Goal: Task Accomplishment & Management: Complete application form

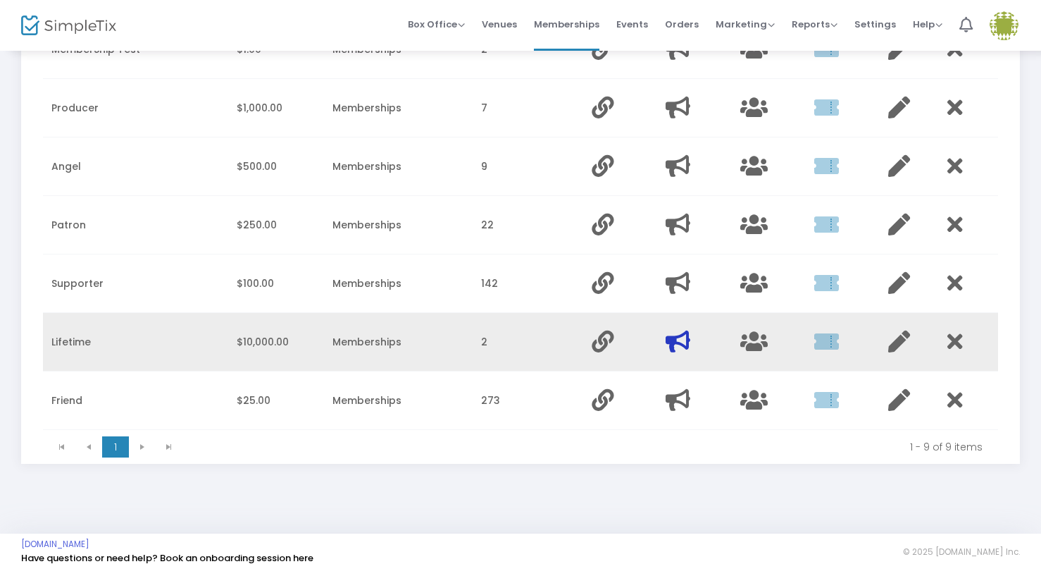
scroll to position [333, 0]
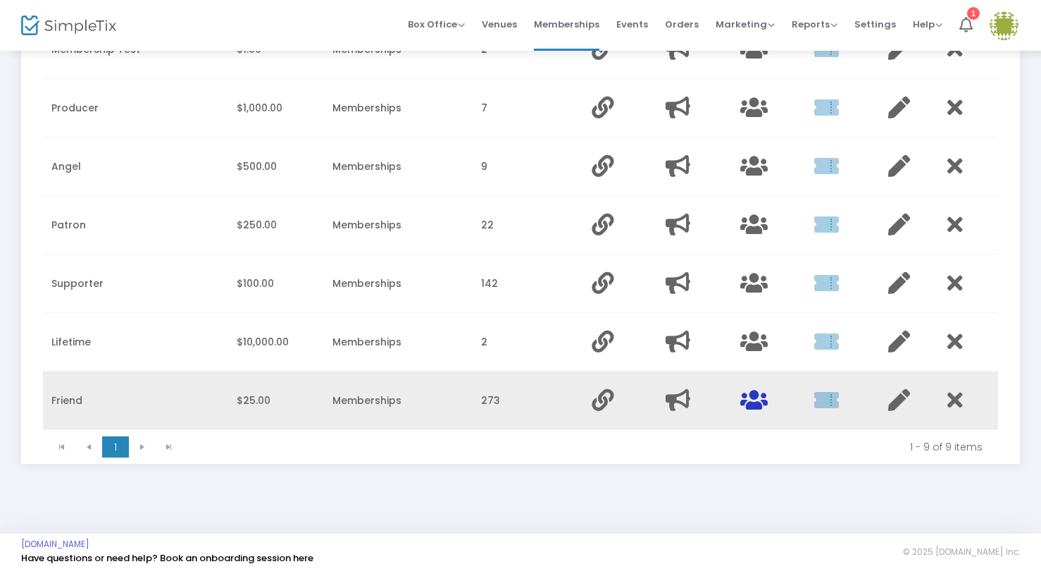
click at [750, 407] on icon "Data table" at bounding box center [753, 400] width 27 height 22
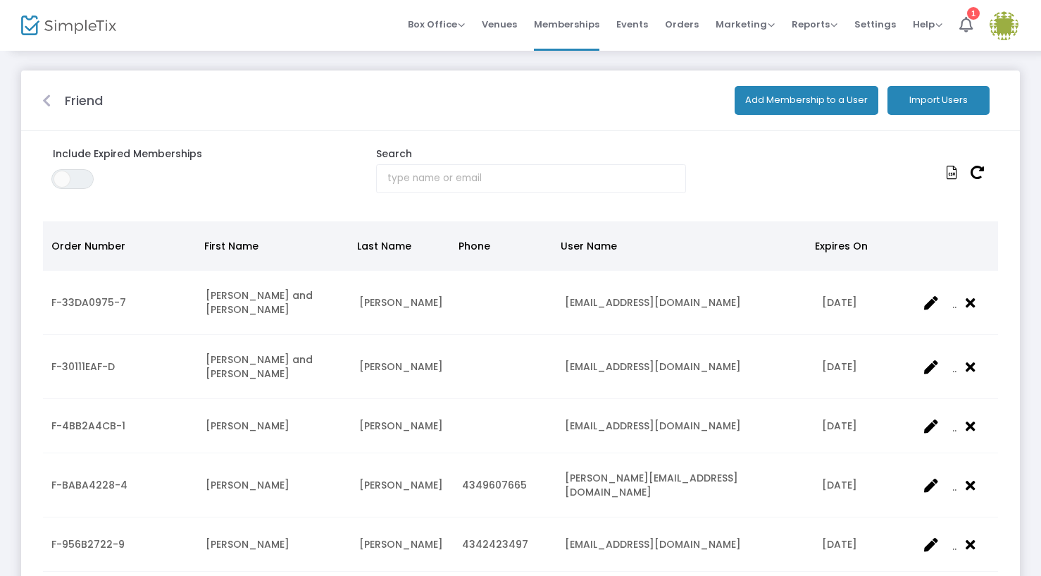
click at [829, 100] on button "Add Membership to a User" at bounding box center [807, 100] width 144 height 29
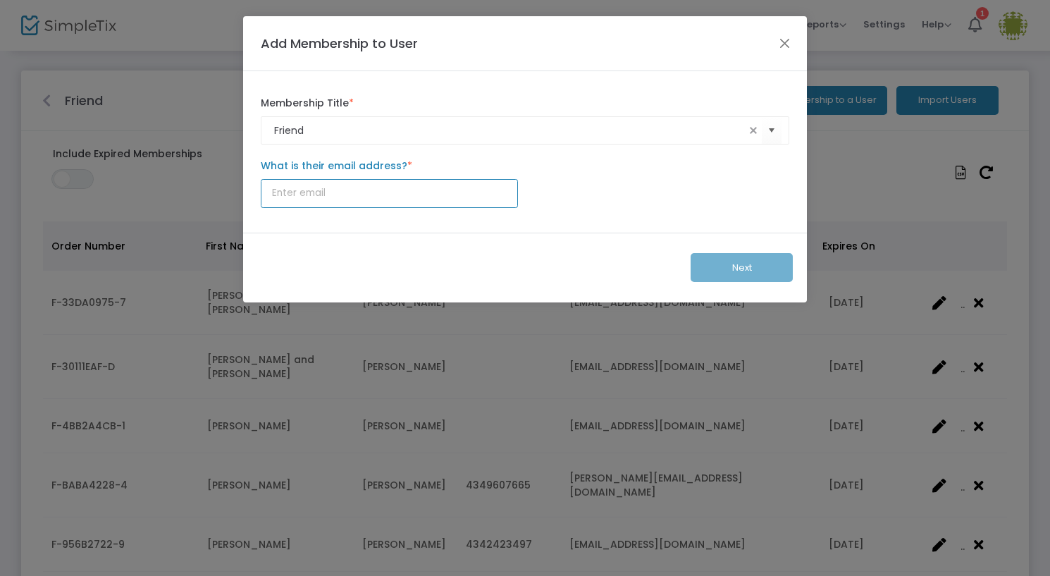
click at [311, 194] on input "What is their email address? *" at bounding box center [389, 193] width 257 height 29
type input "winnieanne11@icloud.com"
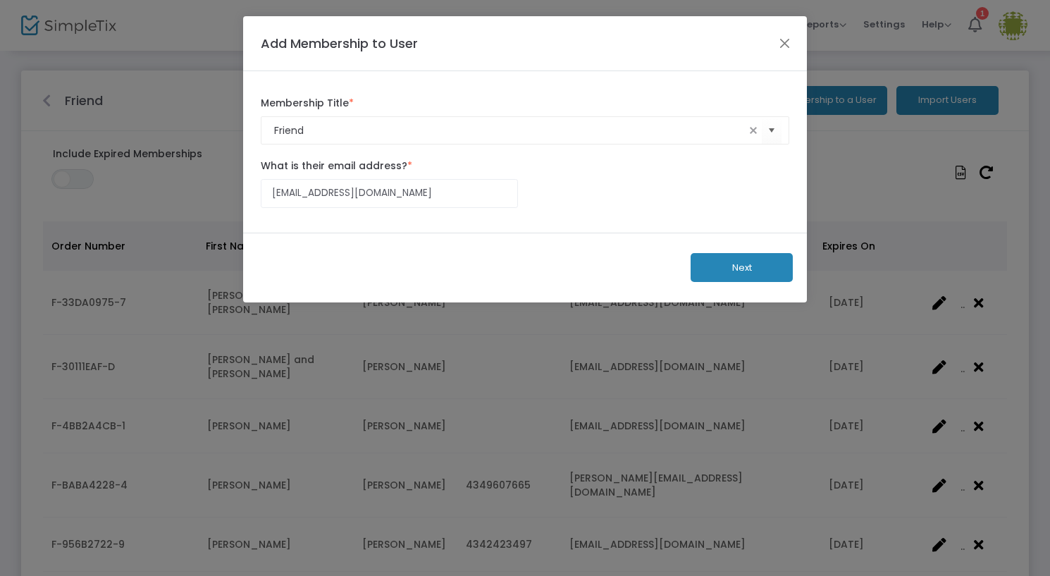
click at [708, 259] on button "Next" at bounding box center [741, 267] width 102 height 29
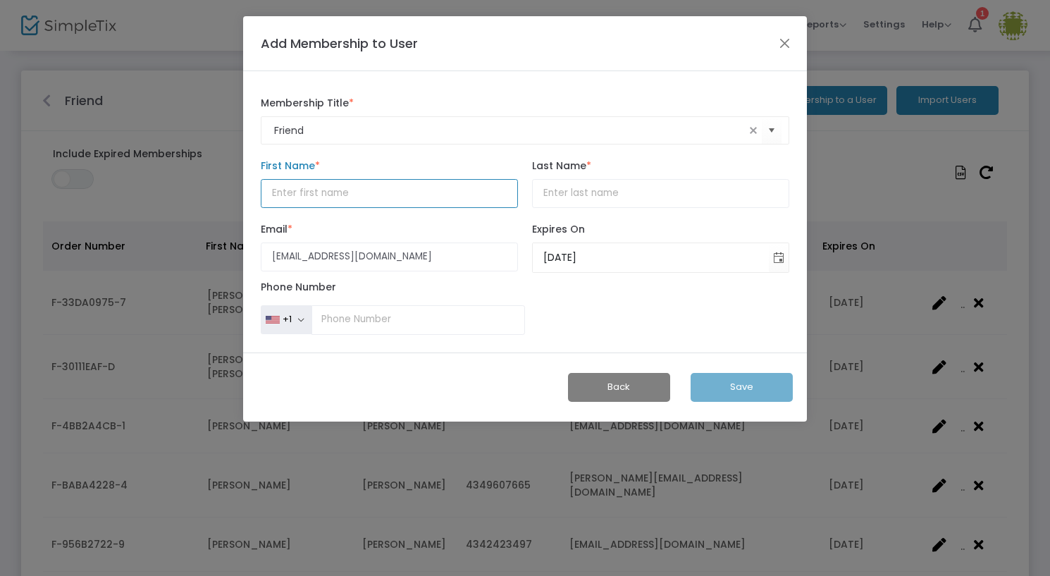
click at [297, 194] on input "First Name *" at bounding box center [389, 193] width 257 height 29
type input "Carol"
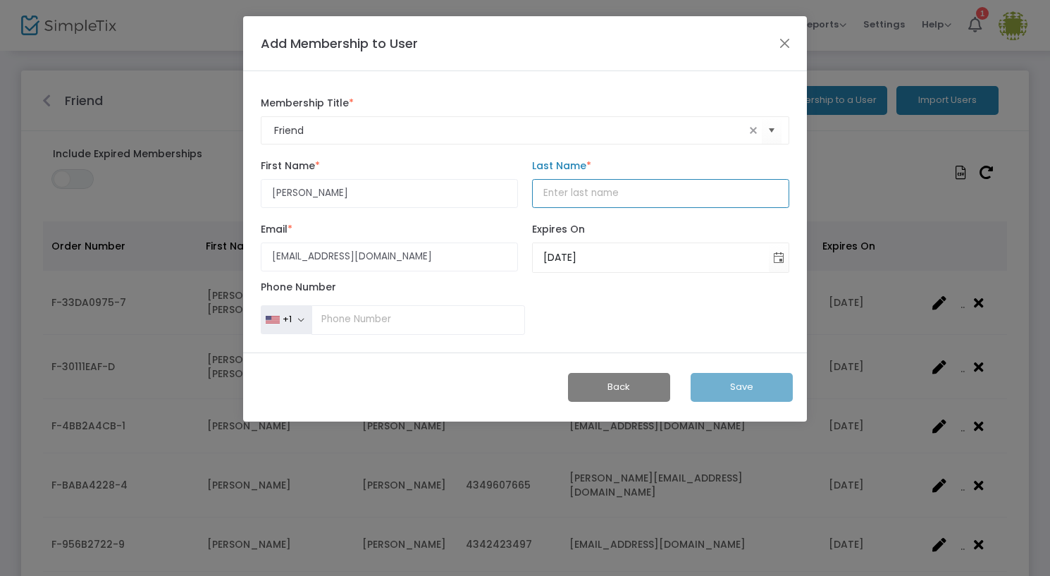
click at [565, 200] on input "Last Name *" at bounding box center [660, 193] width 257 height 29
click at [778, 255] on span "Toggle calendar" at bounding box center [778, 257] width 23 height 23
type input "Cate"
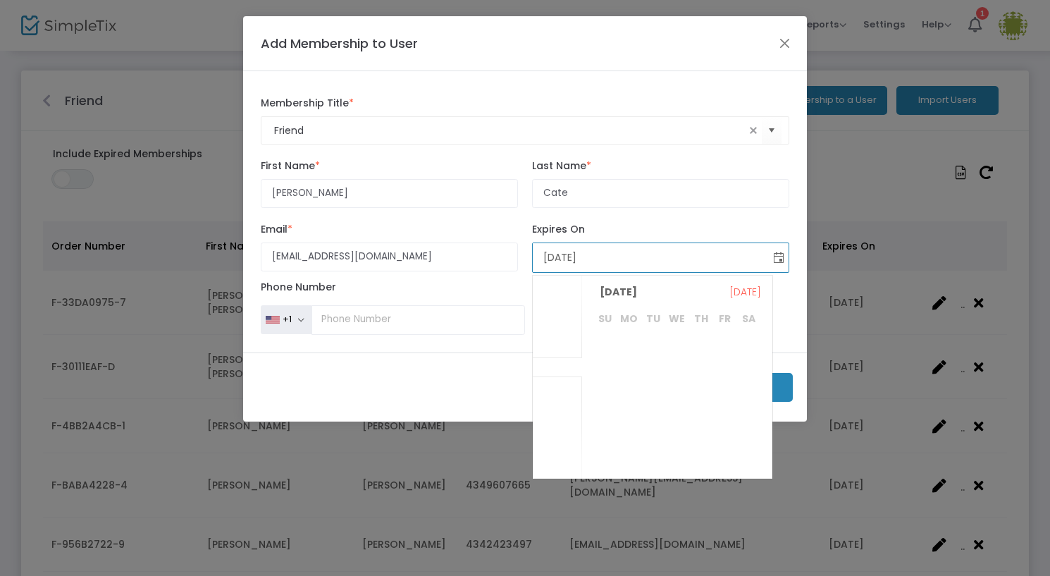
scroll to position [2180, 0]
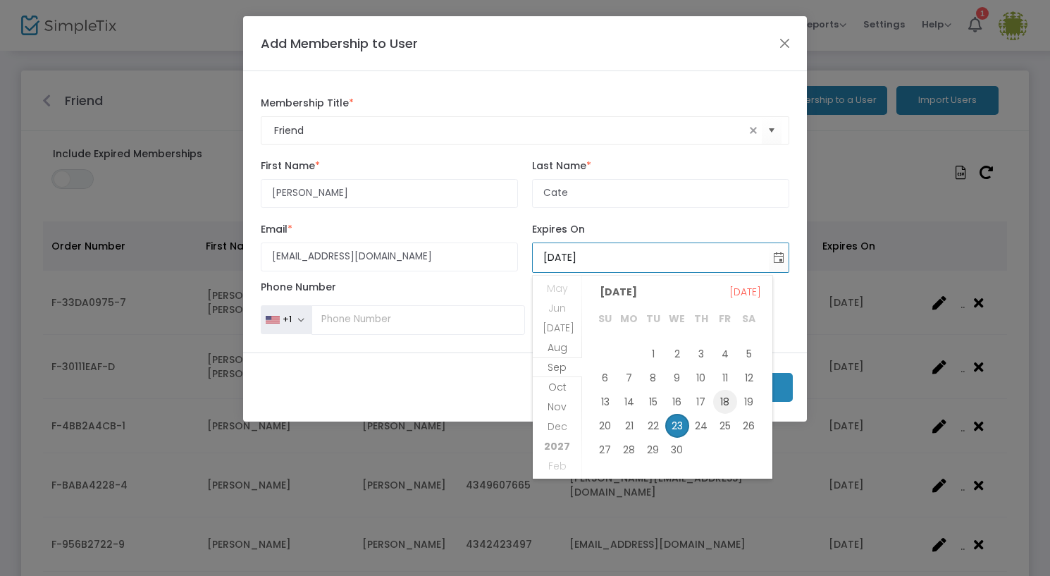
click at [730, 400] on span "18" at bounding box center [725, 402] width 24 height 24
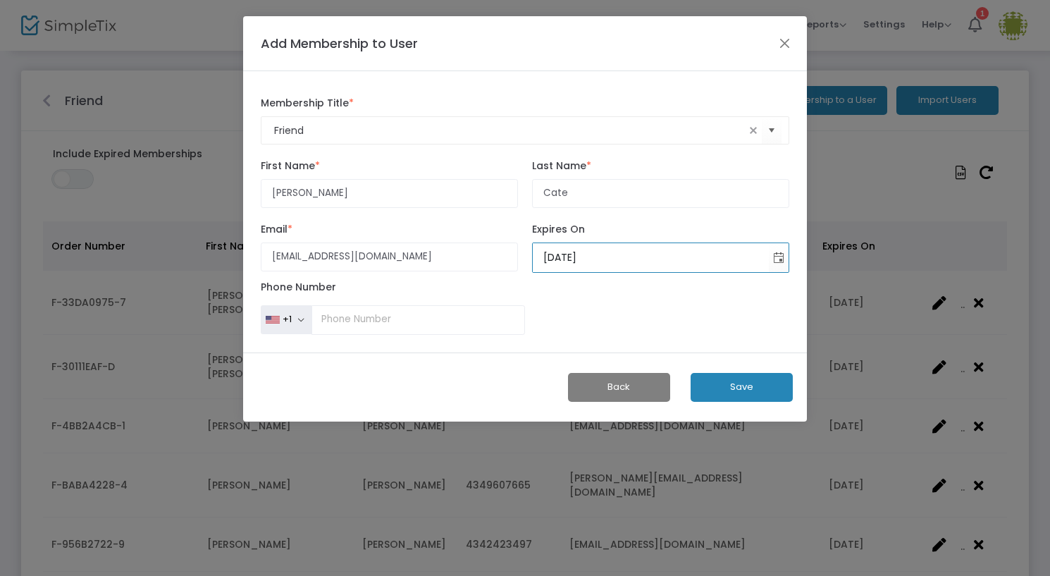
type input "9/18/2026"
click at [742, 386] on span "Save" at bounding box center [741, 386] width 23 height 13
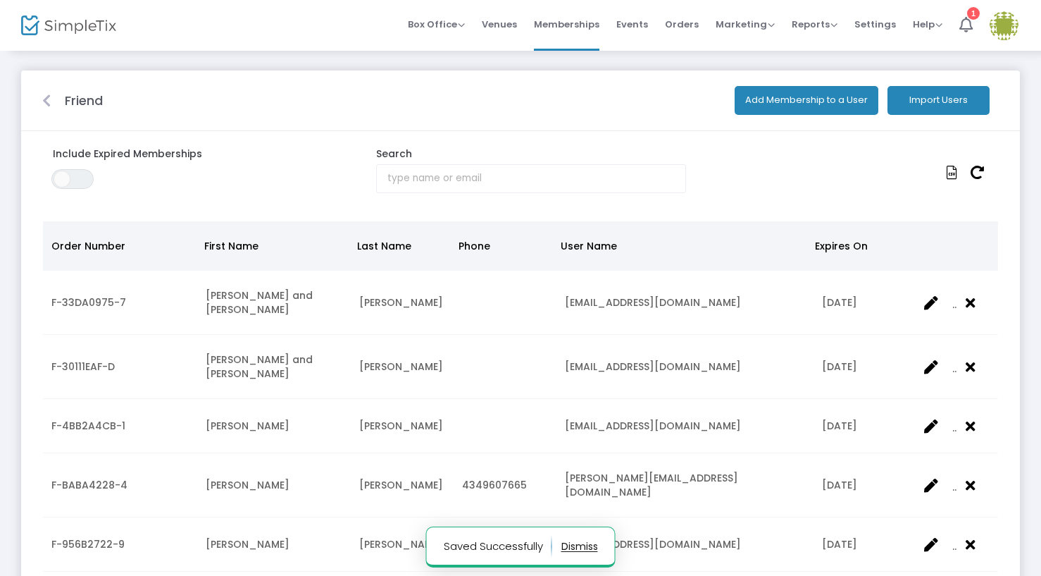
click at [778, 106] on button "Add Membership to a User" at bounding box center [807, 100] width 144 height 29
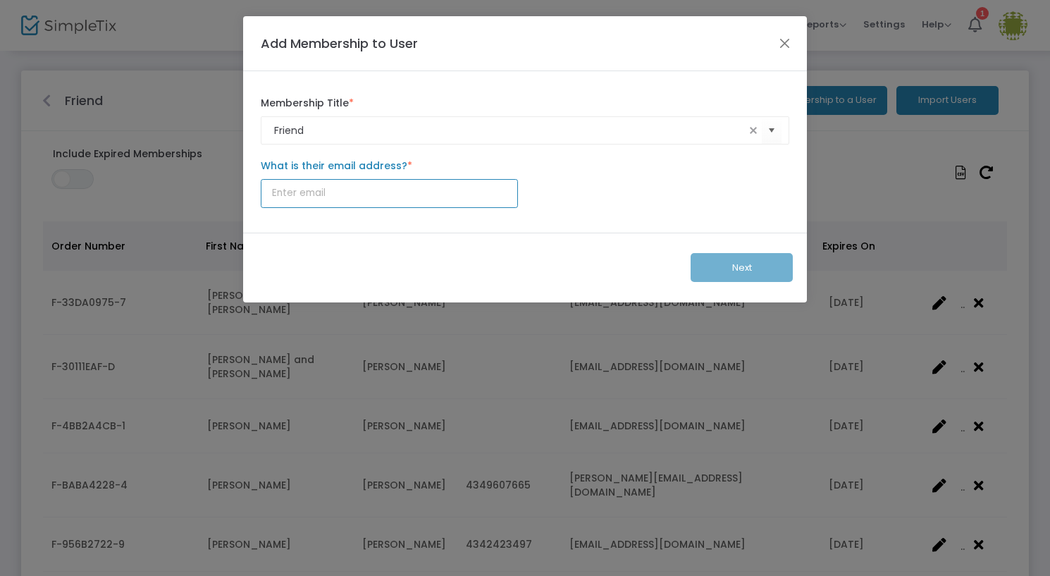
click at [303, 194] on input "What is their email address? *" at bounding box center [389, 193] width 257 height 29
type input "Meaghan.m.stumpf@gmail.com"
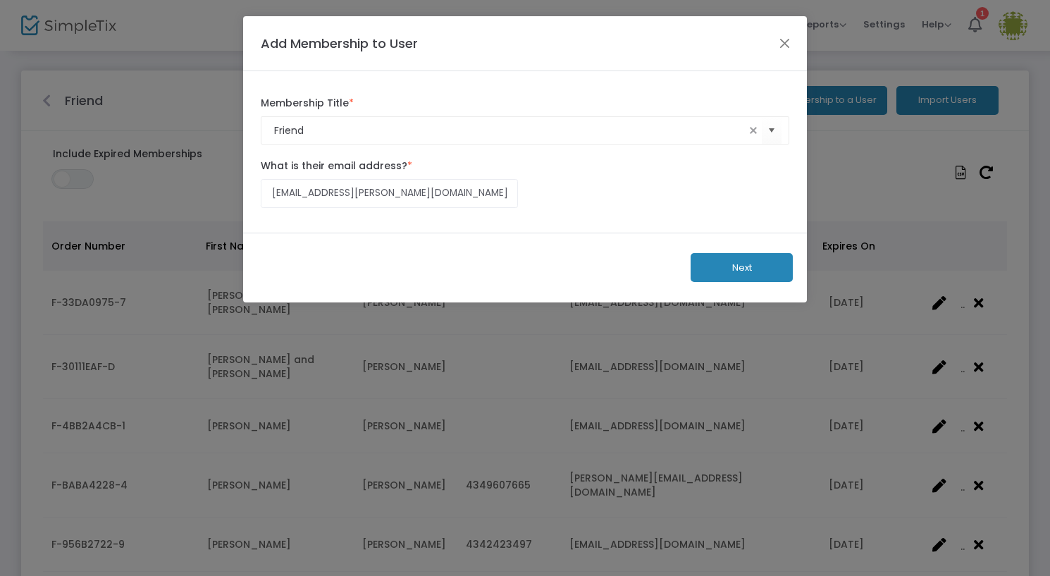
click at [716, 261] on button "Next" at bounding box center [741, 267] width 102 height 29
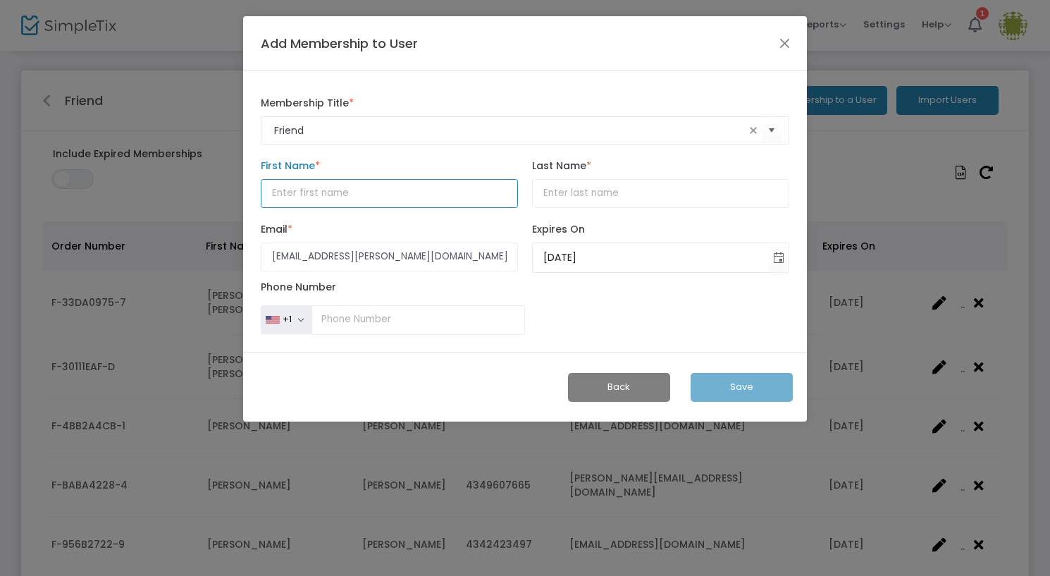
click at [335, 194] on input "First Name *" at bounding box center [389, 193] width 257 height 29
type input "Meaghan"
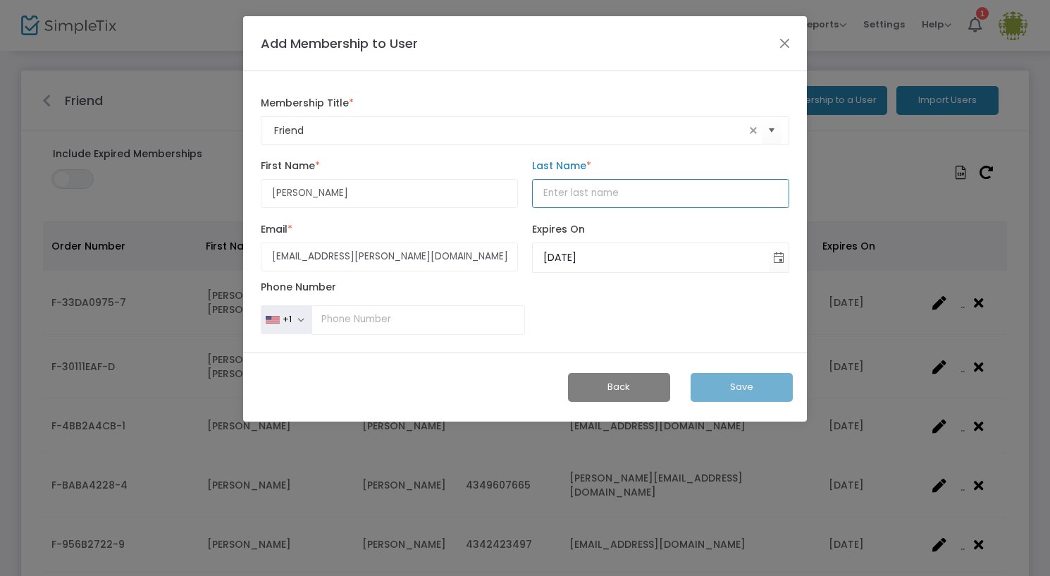
click at [603, 194] on input "Last Name *" at bounding box center [660, 193] width 257 height 29
click at [776, 260] on span "Toggle calendar" at bounding box center [778, 257] width 23 height 23
type input "Stumpf"
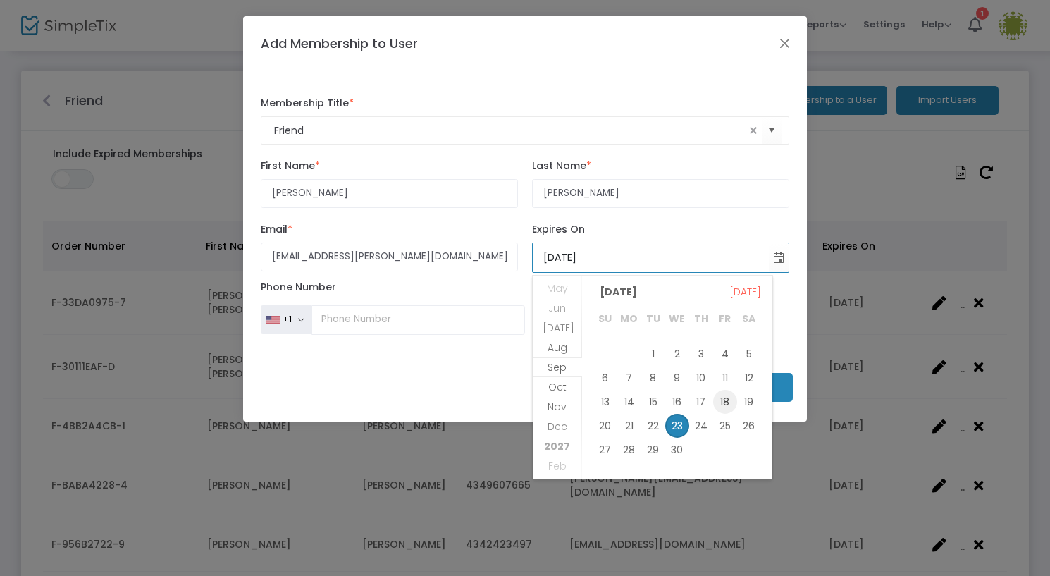
click at [733, 402] on span "18" at bounding box center [725, 402] width 24 height 24
type input "9/18/2026"
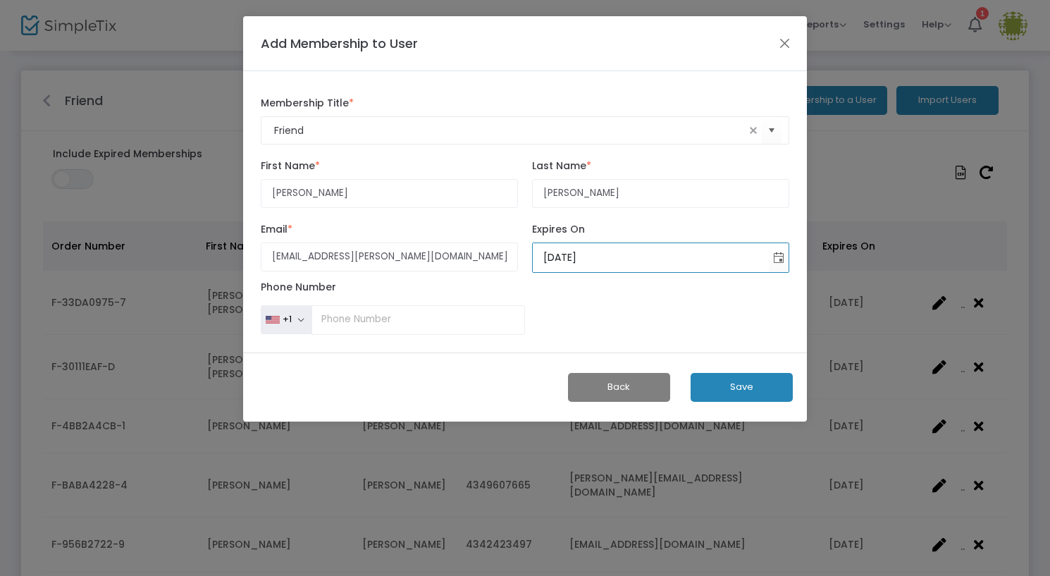
click at [738, 393] on span "Save" at bounding box center [741, 386] width 23 height 13
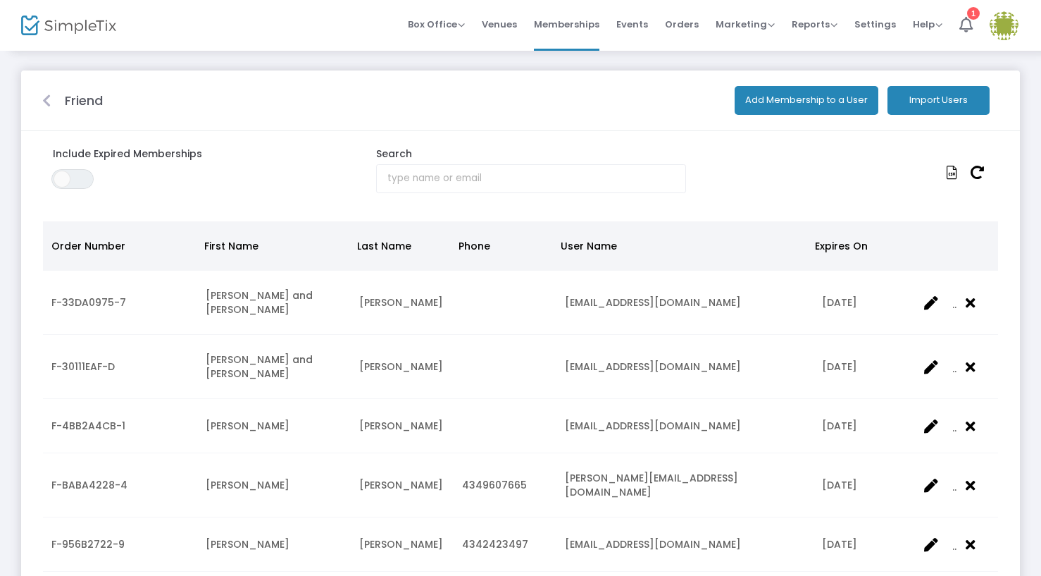
click at [51, 101] on icon at bounding box center [46, 101] width 8 height 14
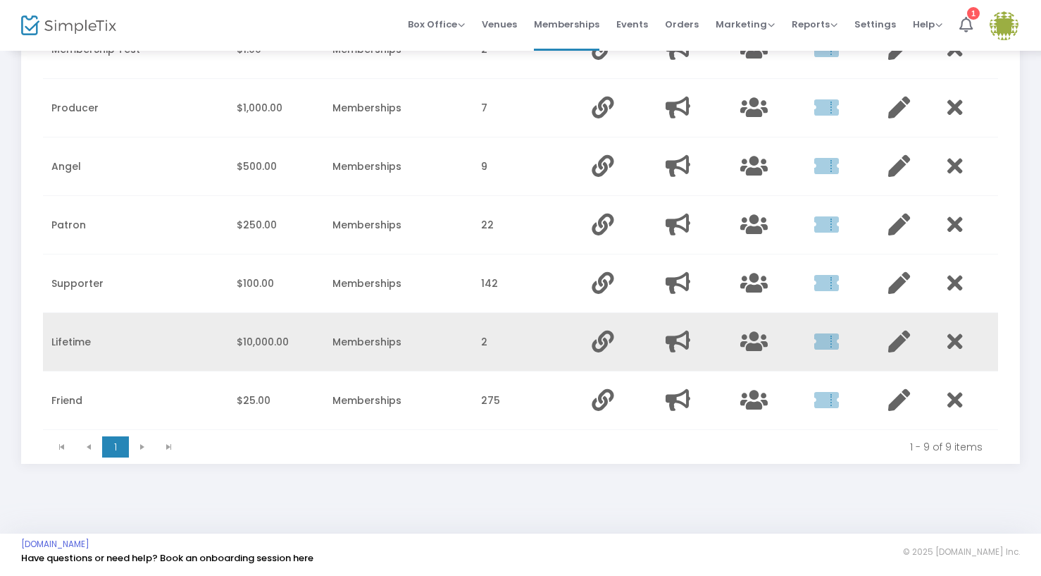
scroll to position [333, 0]
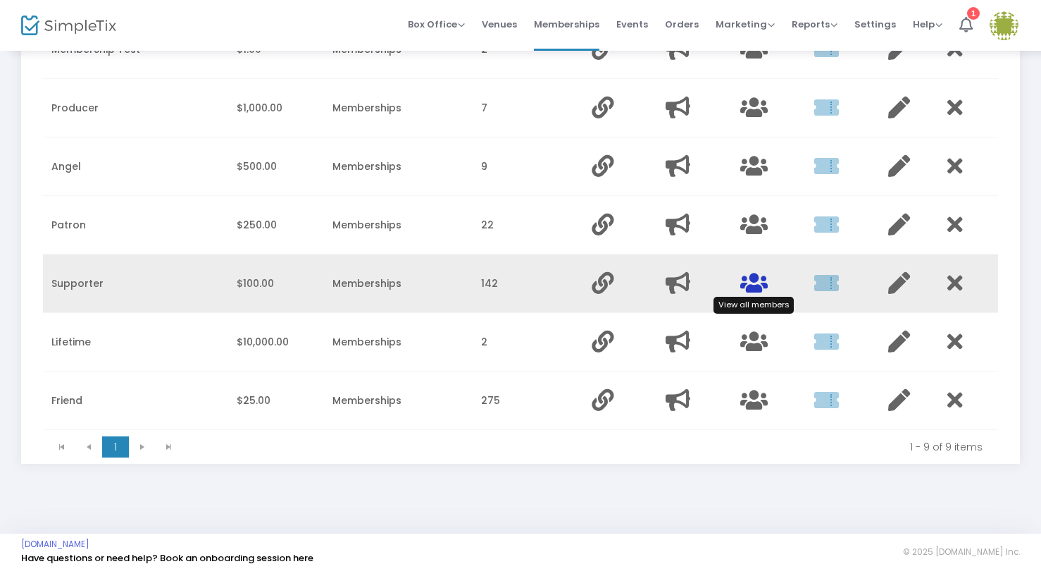
click at [744, 287] on icon "Data table" at bounding box center [753, 283] width 27 height 22
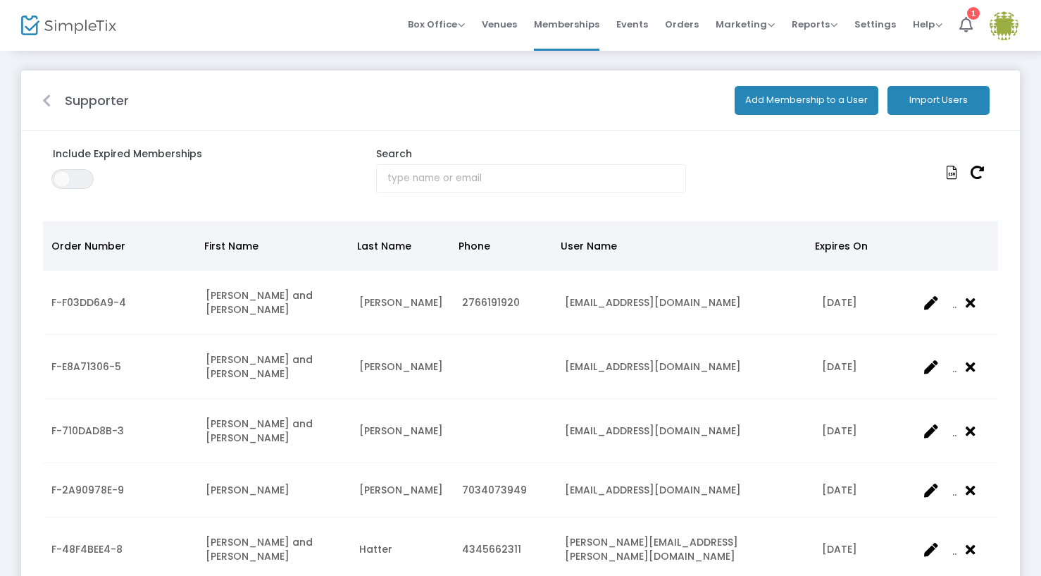
click at [797, 104] on button "Add Membership to a User" at bounding box center [807, 100] width 144 height 29
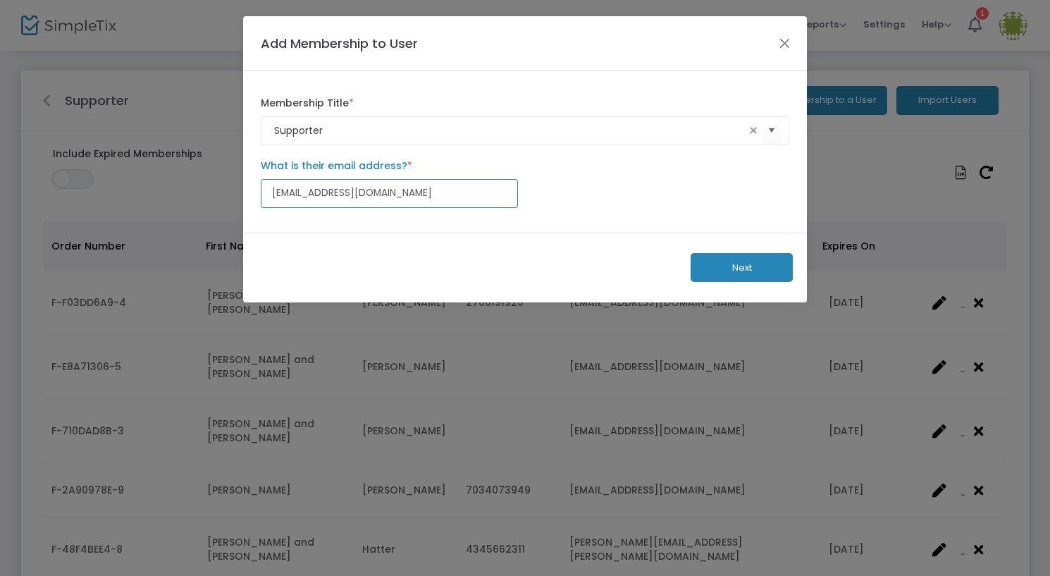
type input "murphy1g@gmail.com"
click at [744, 270] on span "Next" at bounding box center [742, 267] width 20 height 13
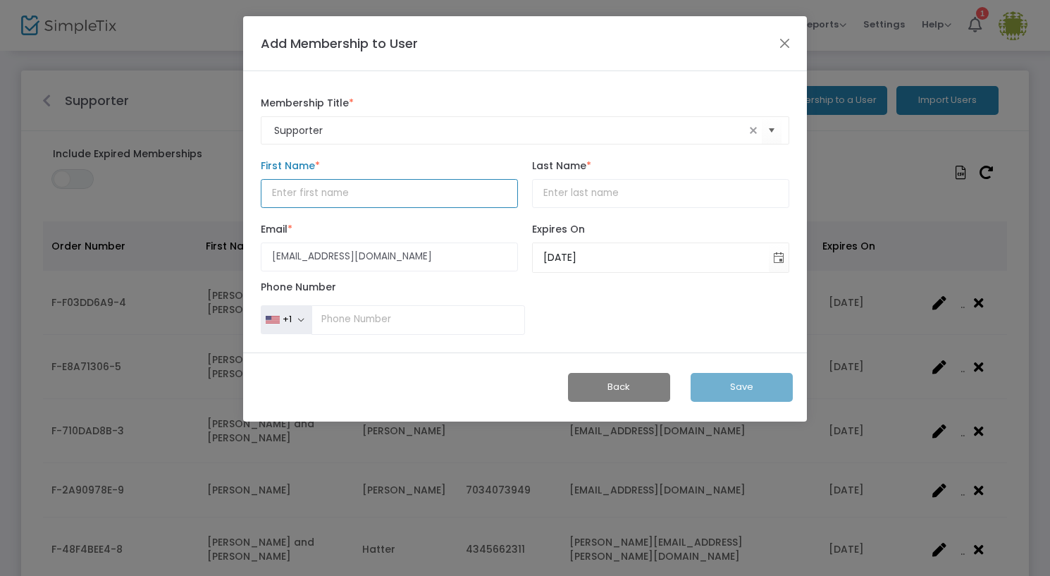
click at [351, 194] on input "First Name *" at bounding box center [389, 193] width 257 height 29
type input "Linda"
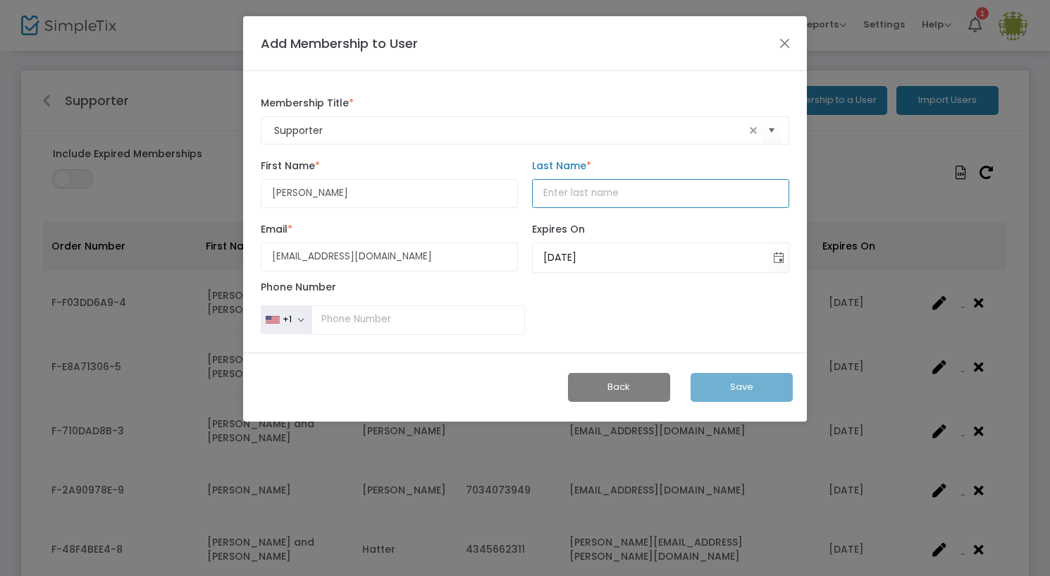
click at [602, 191] on input "Last Name *" at bounding box center [660, 193] width 257 height 29
type input "Murphy"
